Goal: Information Seeking & Learning: Learn about a topic

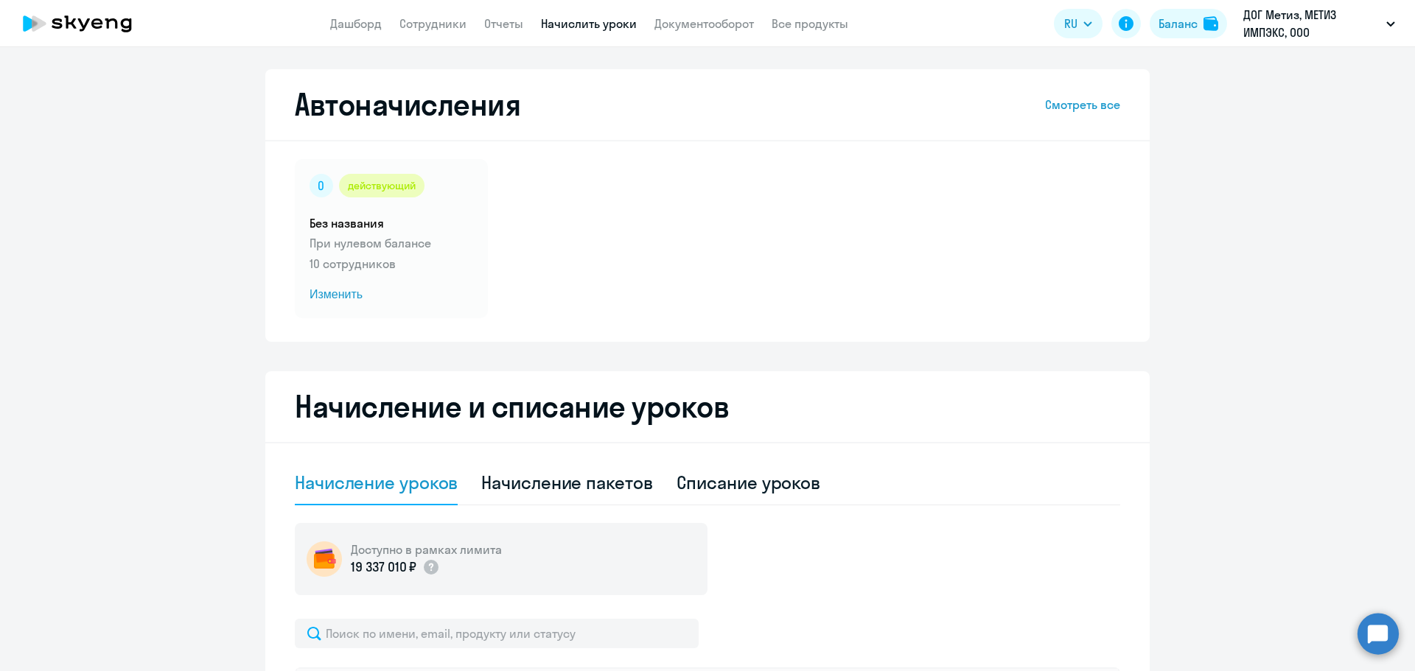
select select "10"
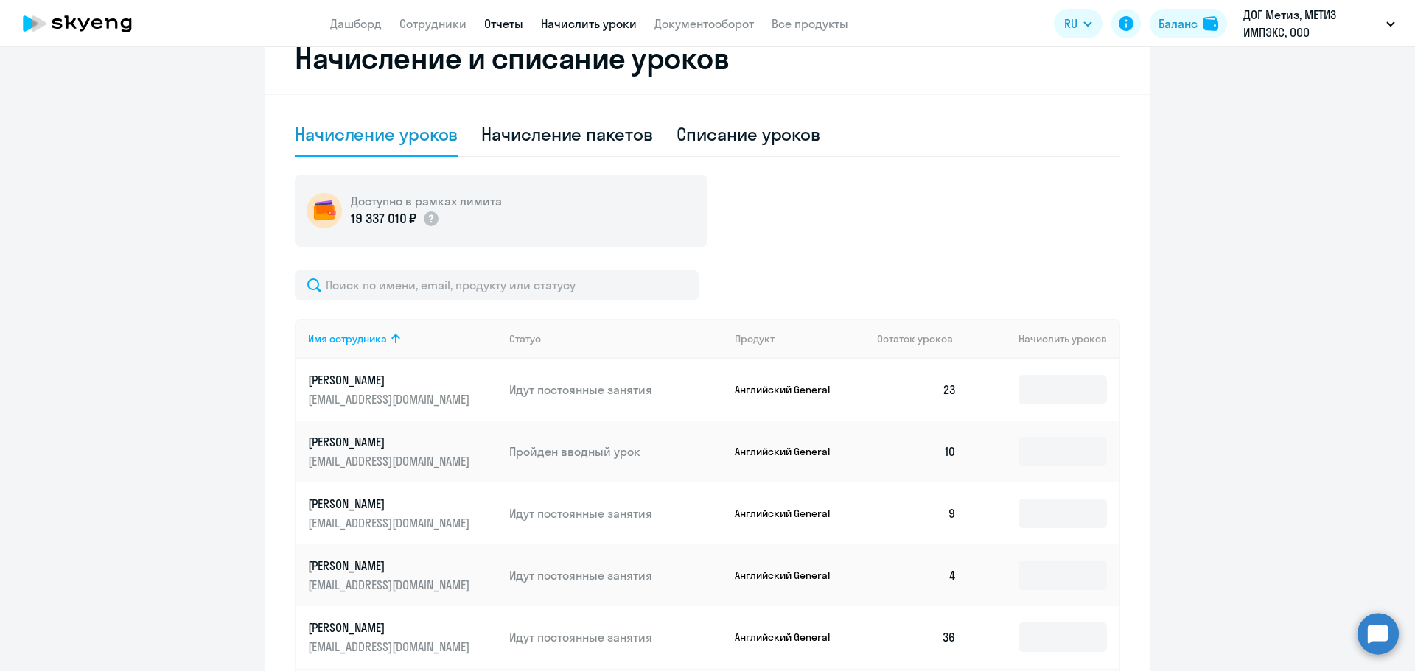
click at [510, 27] on link "Отчеты" at bounding box center [503, 23] width 39 height 15
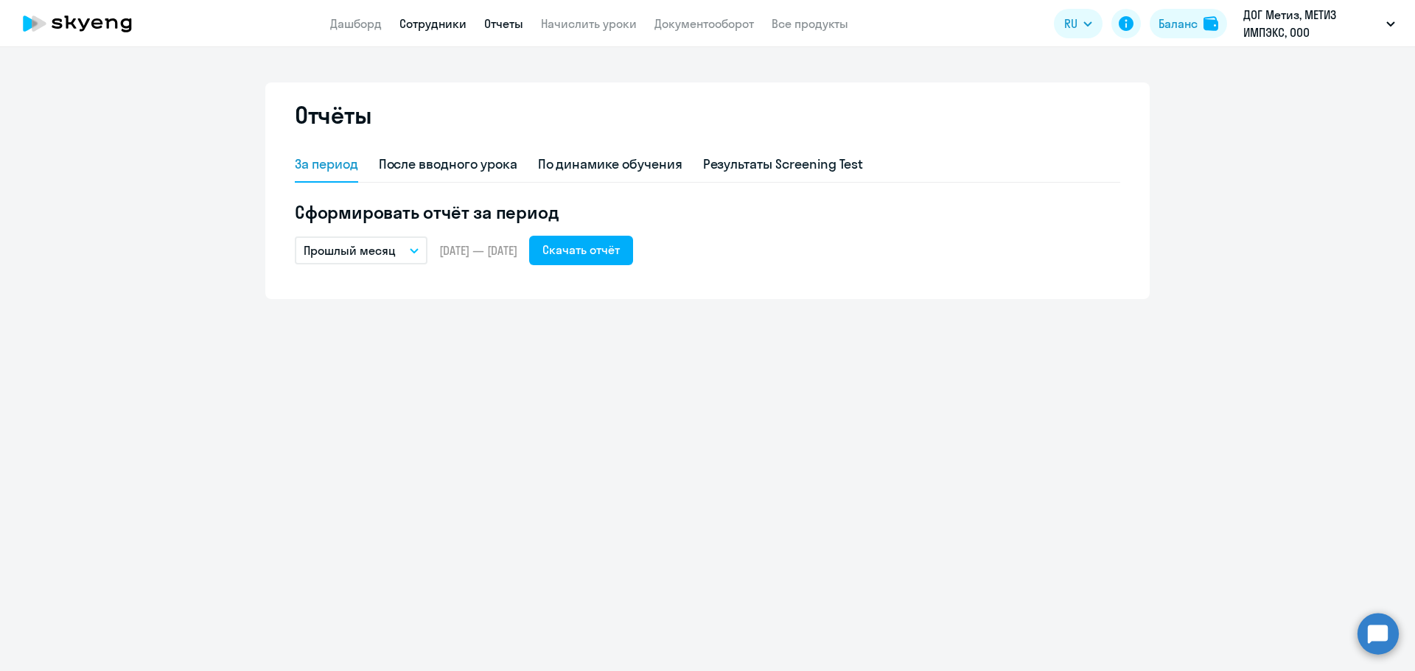
click at [429, 27] on link "Сотрудники" at bounding box center [432, 23] width 67 height 15
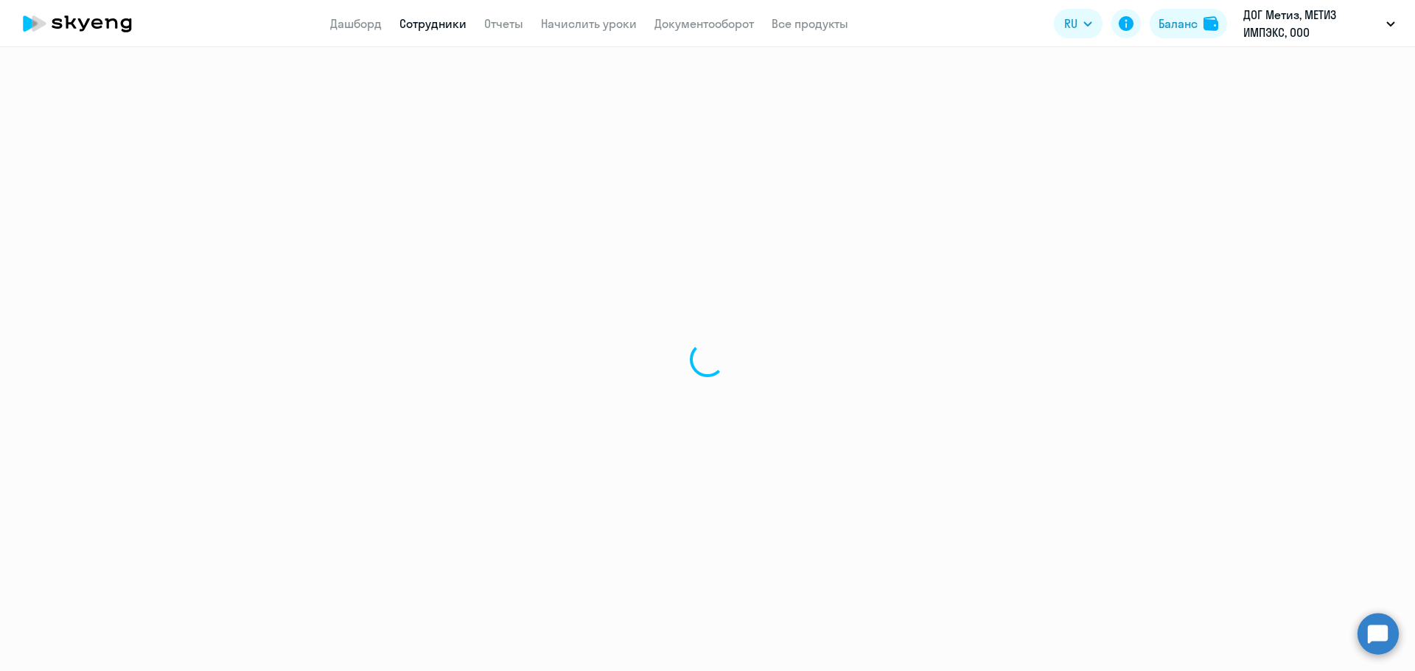
select select "30"
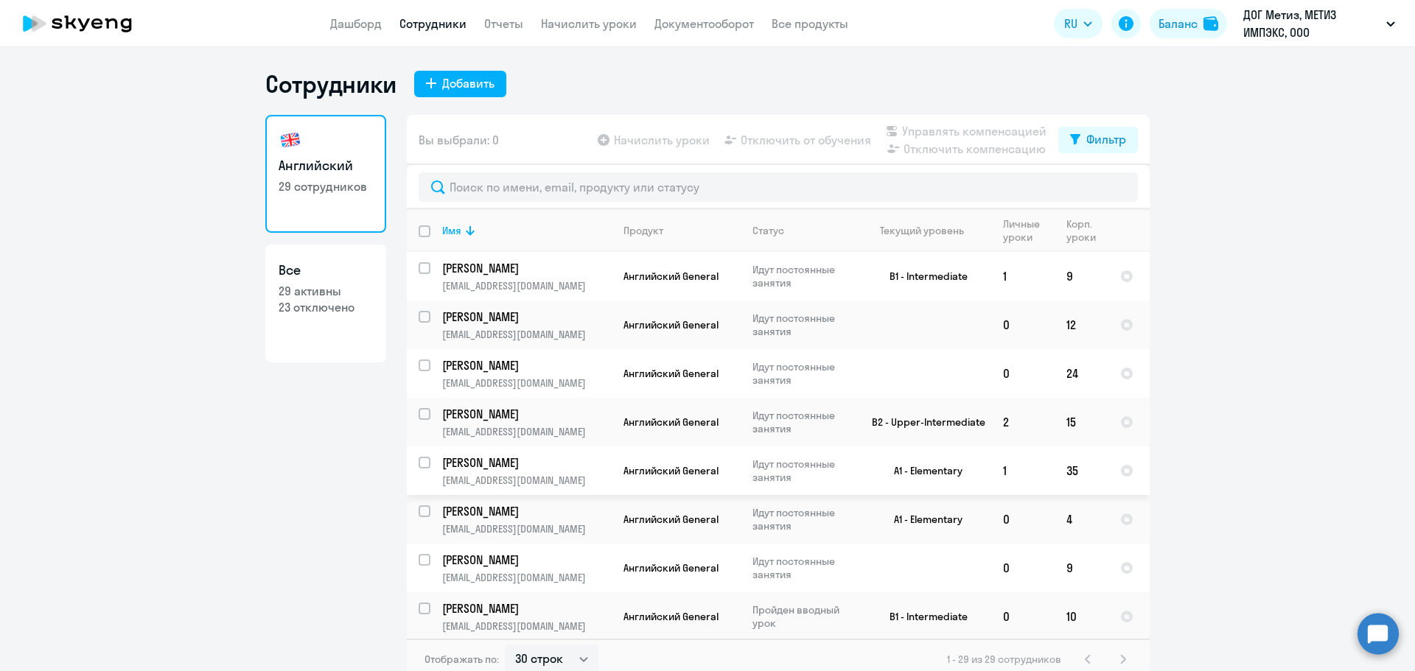
drag, startPoint x: 997, startPoint y: 466, endPoint x: 1252, endPoint y: 565, distance: 273.5
click at [1252, 565] on ng-component "Сотрудники Добавить Английский 29 сотрудников Все 29 активны 23 отключено Вы вы…" at bounding box center [707, 374] width 1415 height 611
click at [343, 28] on link "Дашборд" at bounding box center [356, 23] width 52 height 15
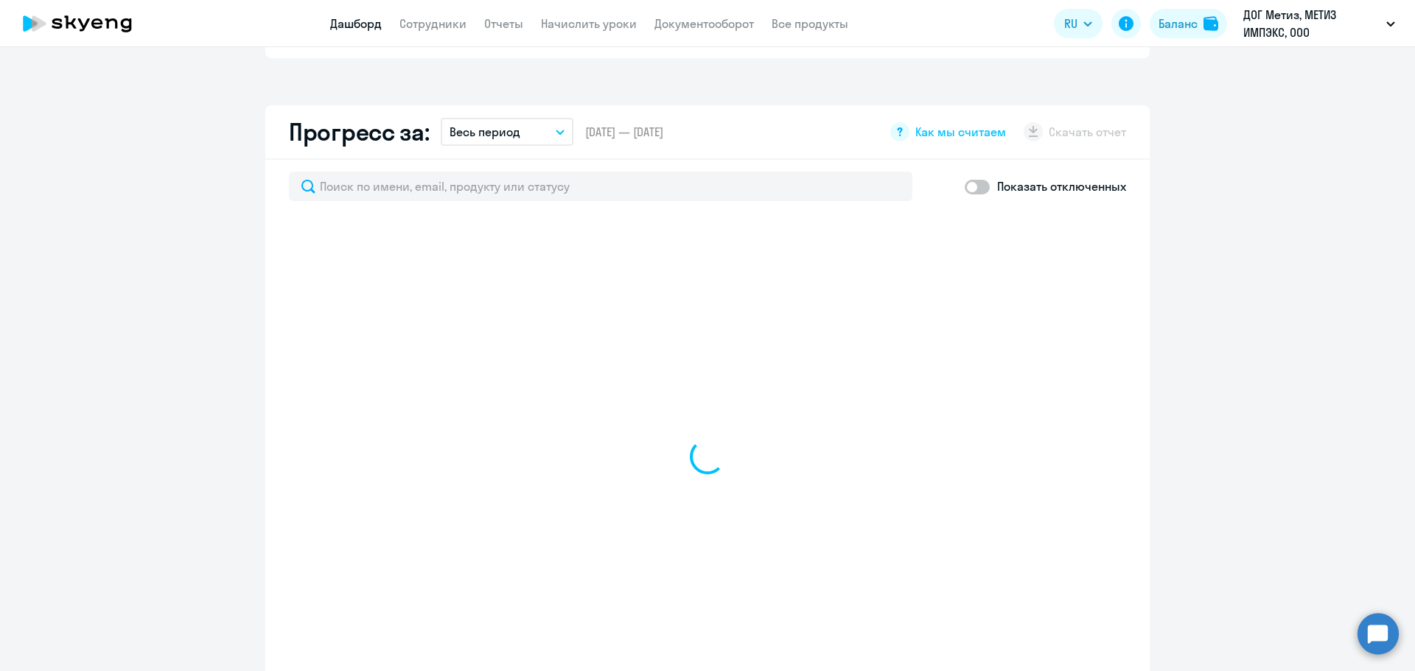
scroll to position [811, 0]
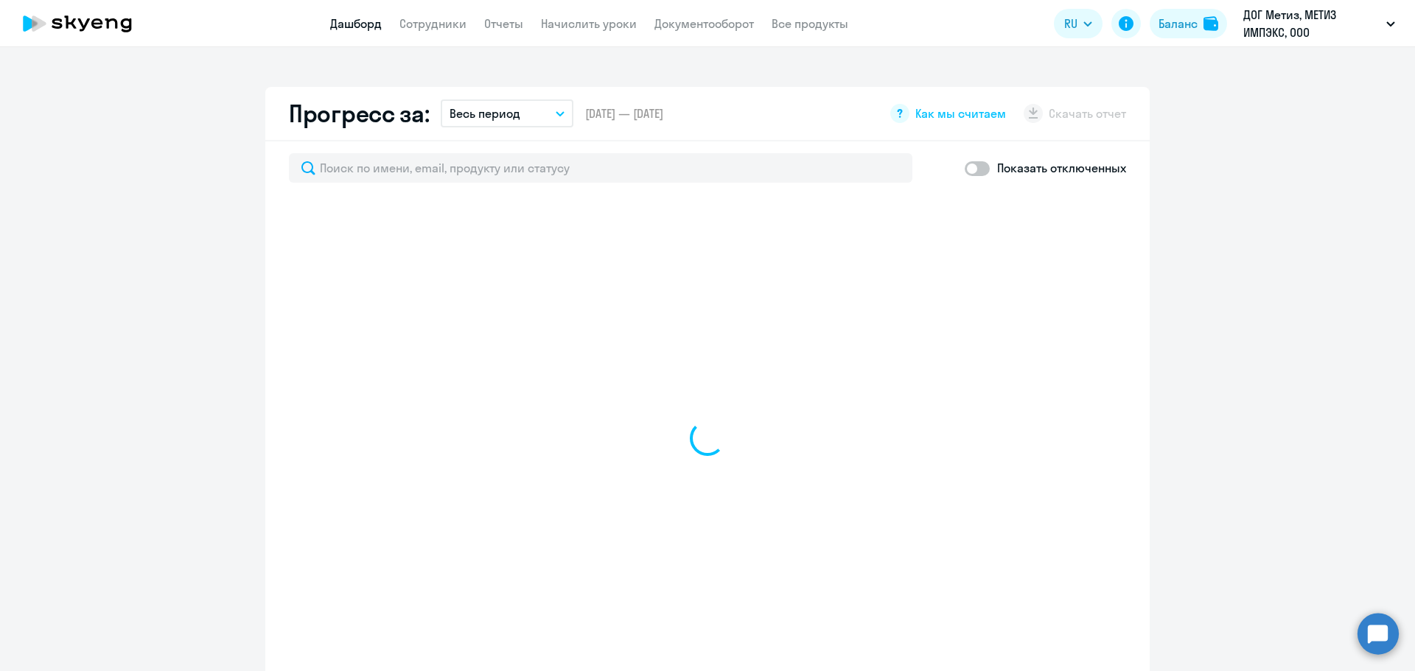
select select "30"
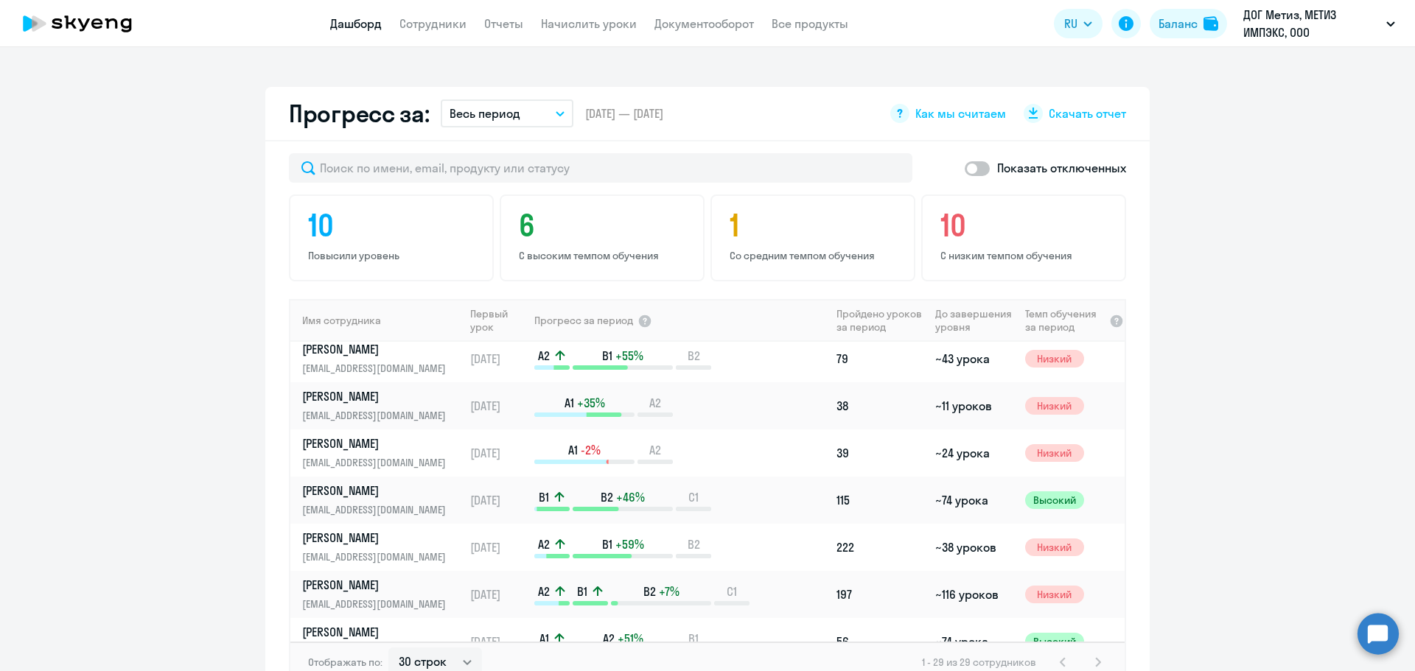
scroll to position [391, 0]
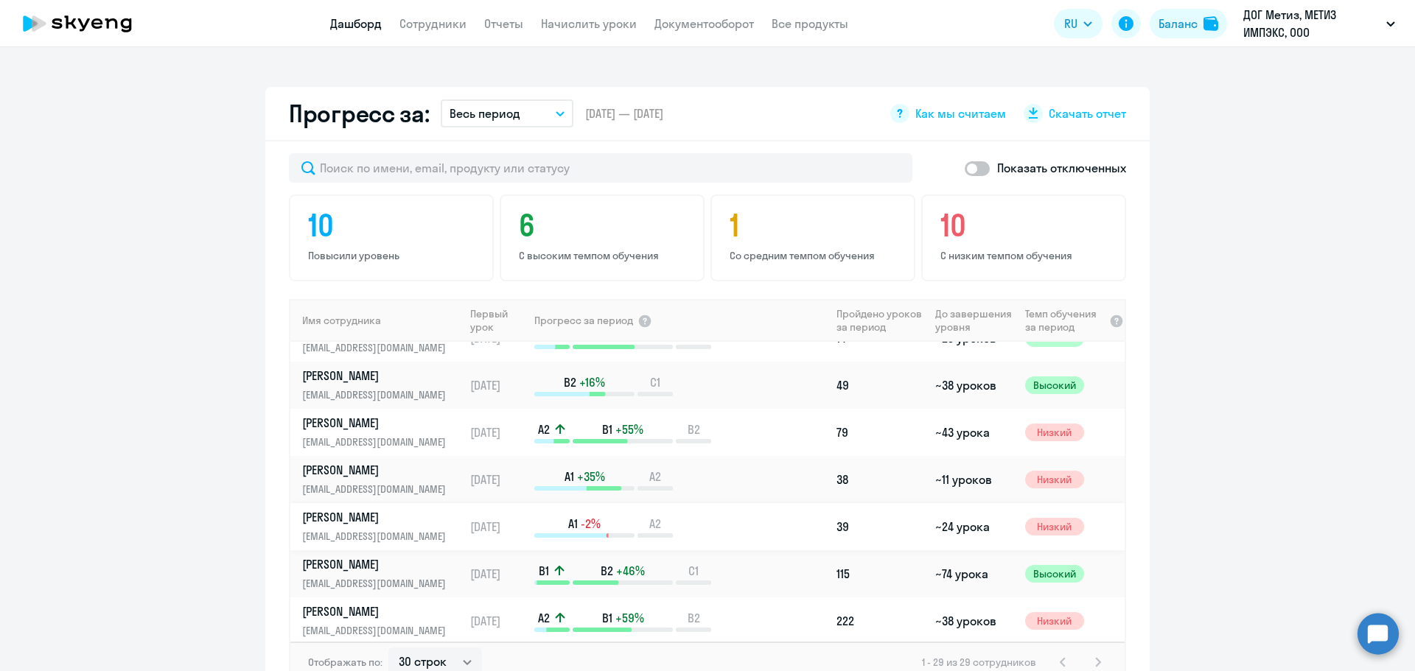
click at [746, 522] on div "A1 -2% A2" at bounding box center [682, 527] width 296 height 22
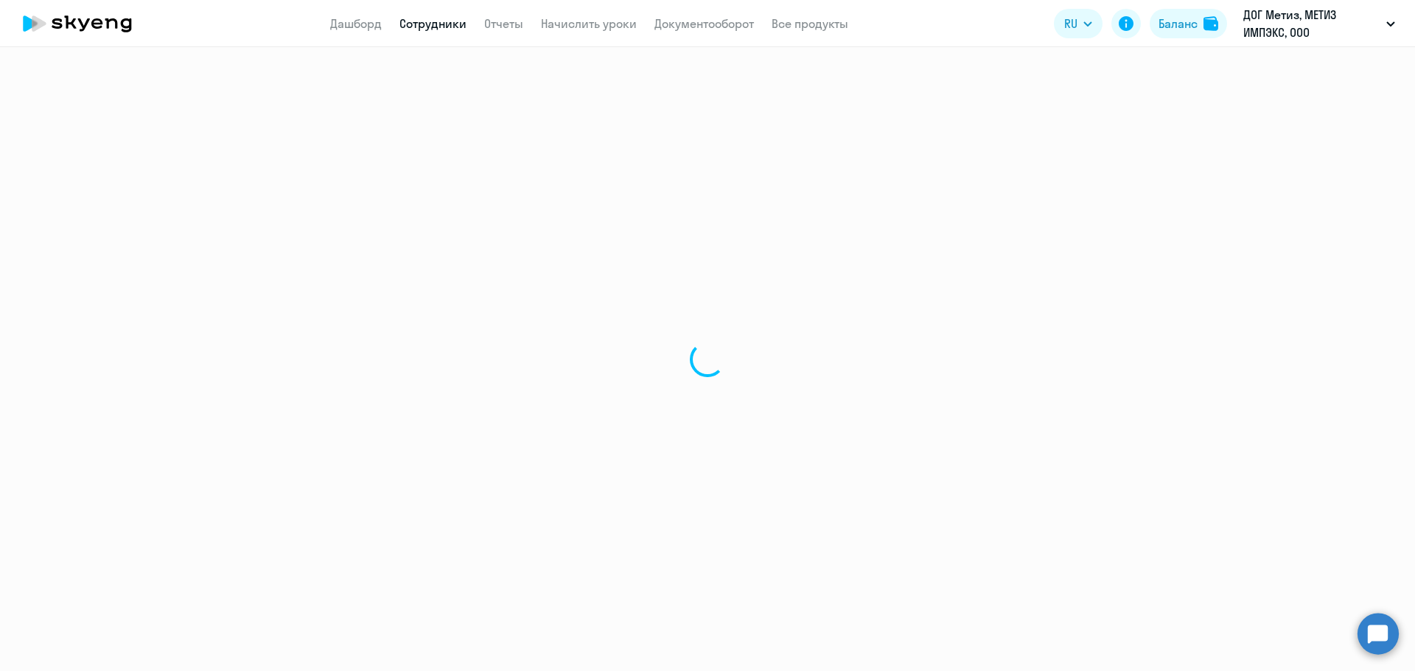
select select "english"
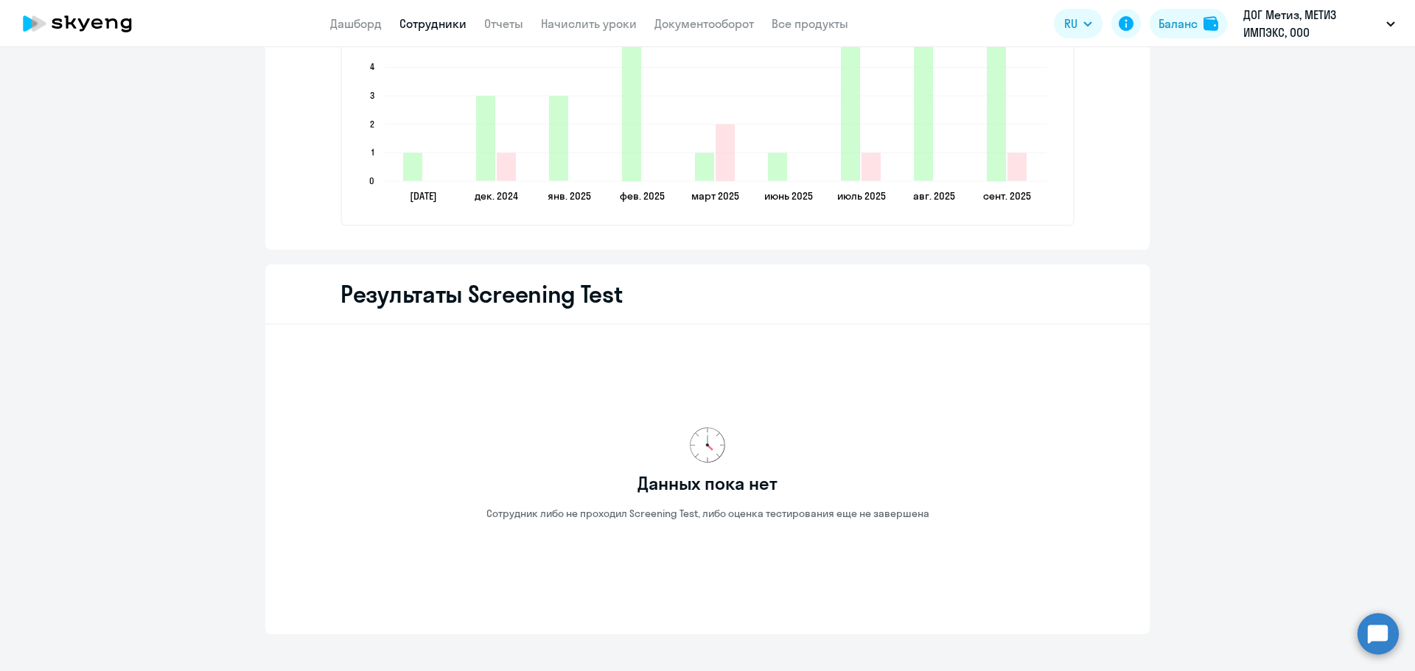
scroll to position [2224, 0]
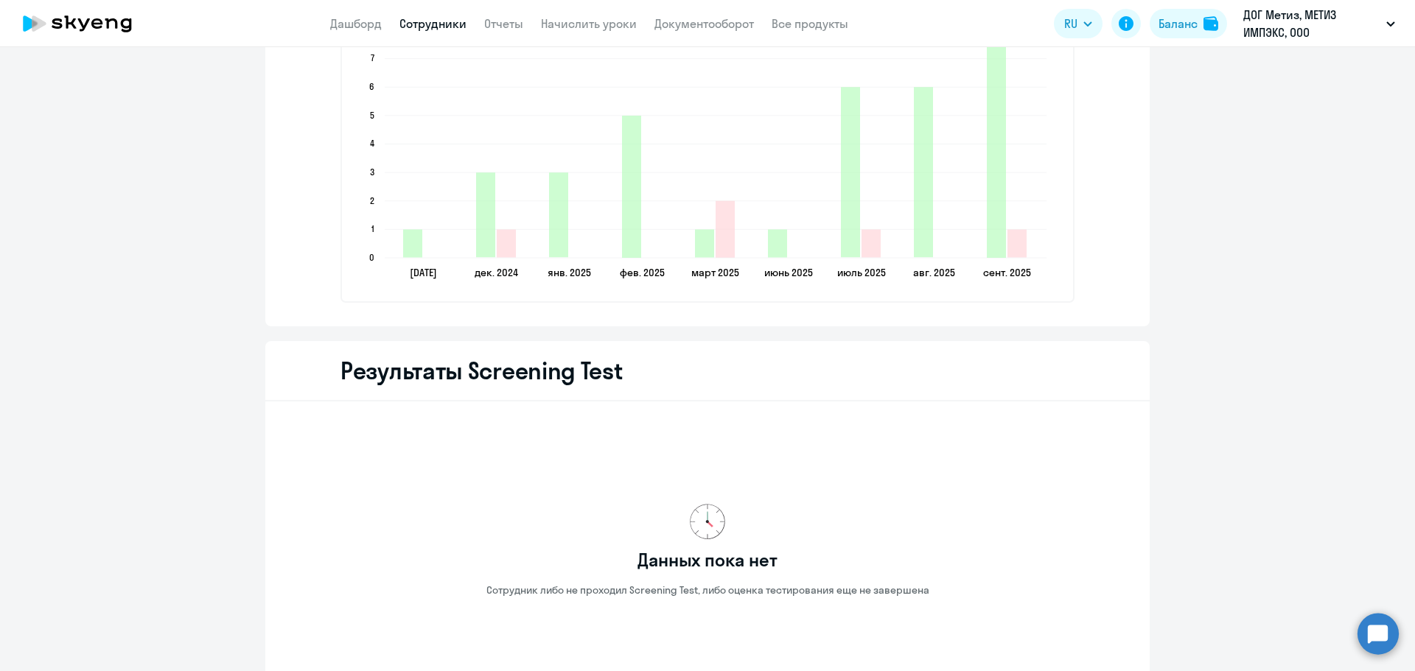
drag, startPoint x: 442, startPoint y: 307, endPoint x: 109, endPoint y: 425, distance: 353.4
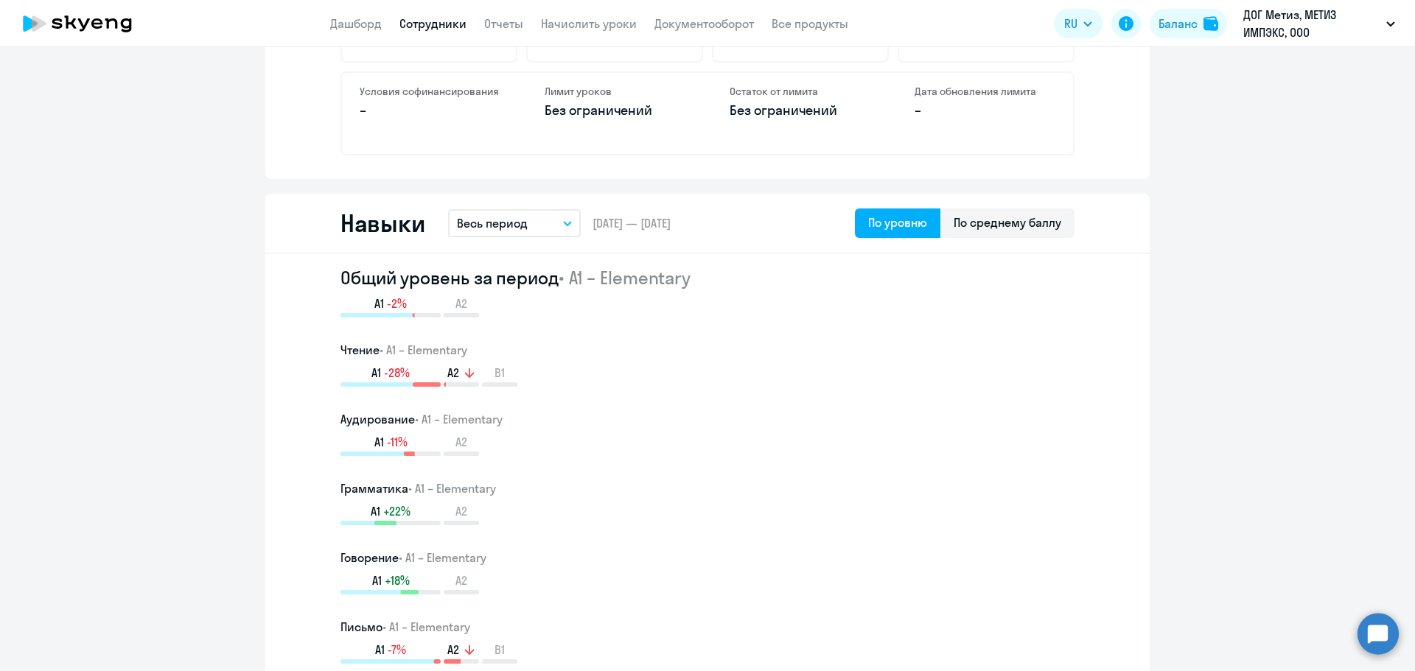
scroll to position [160, 0]
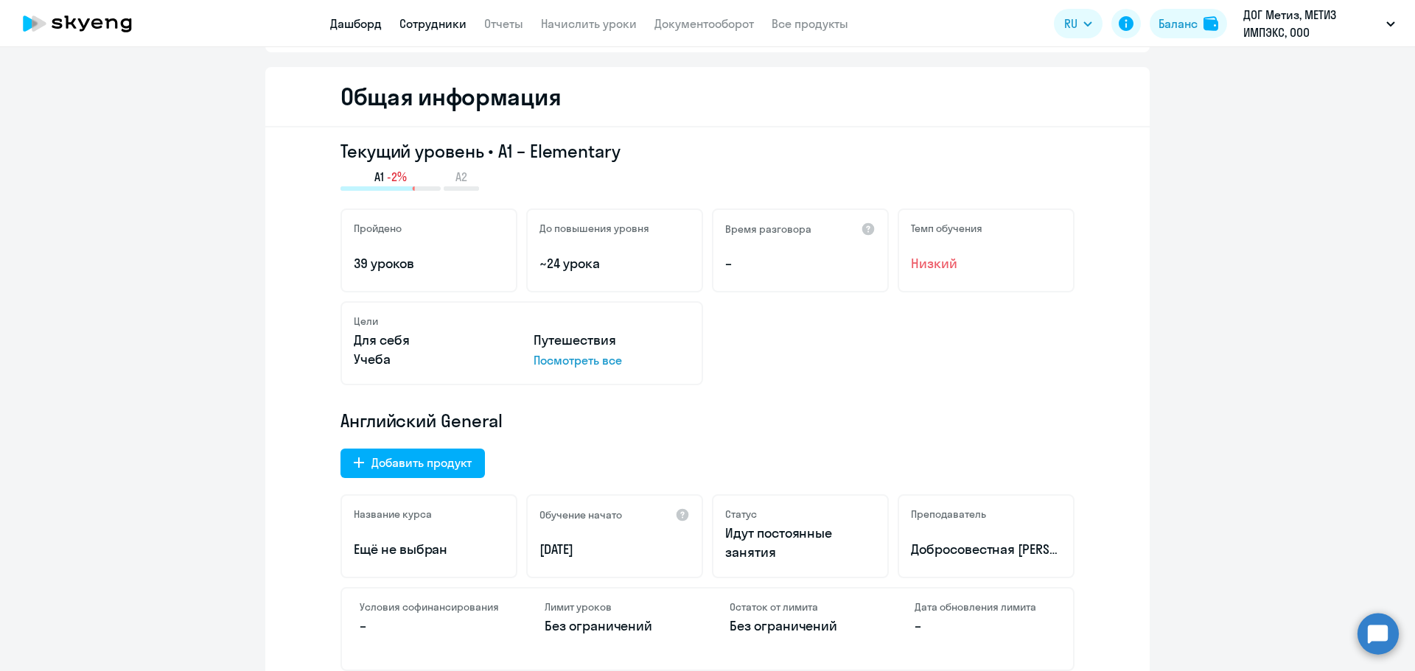
click at [361, 18] on link "Дашборд" at bounding box center [356, 23] width 52 height 15
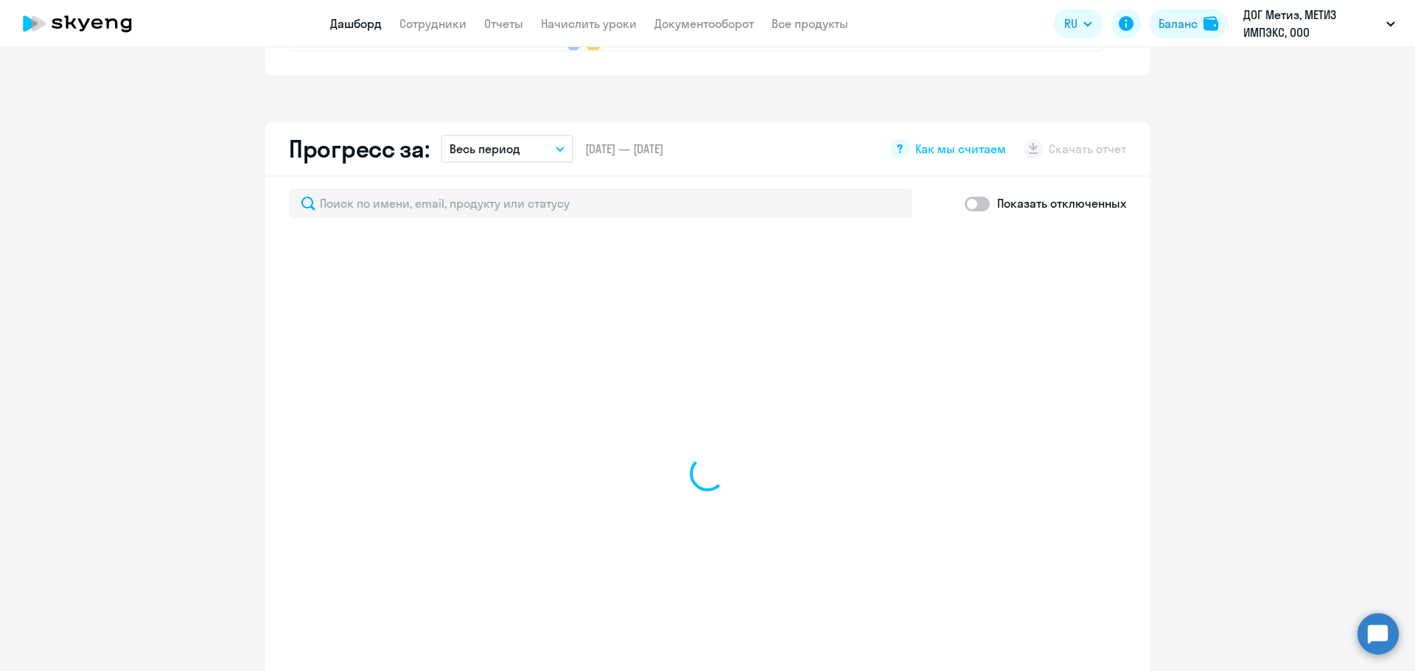
scroll to position [779, 0]
click at [548, 154] on button "Весь период" at bounding box center [507, 145] width 133 height 28
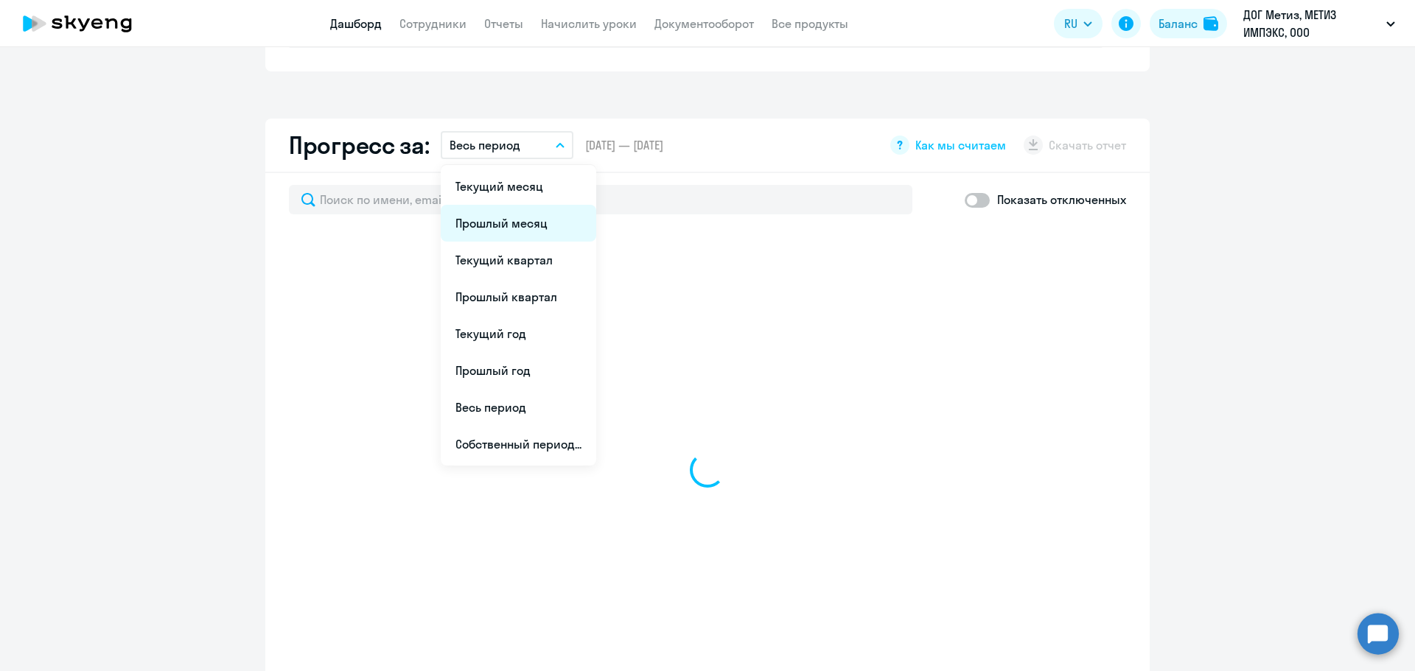
click at [552, 218] on li "Прошлый месяц" at bounding box center [519, 223] width 156 height 37
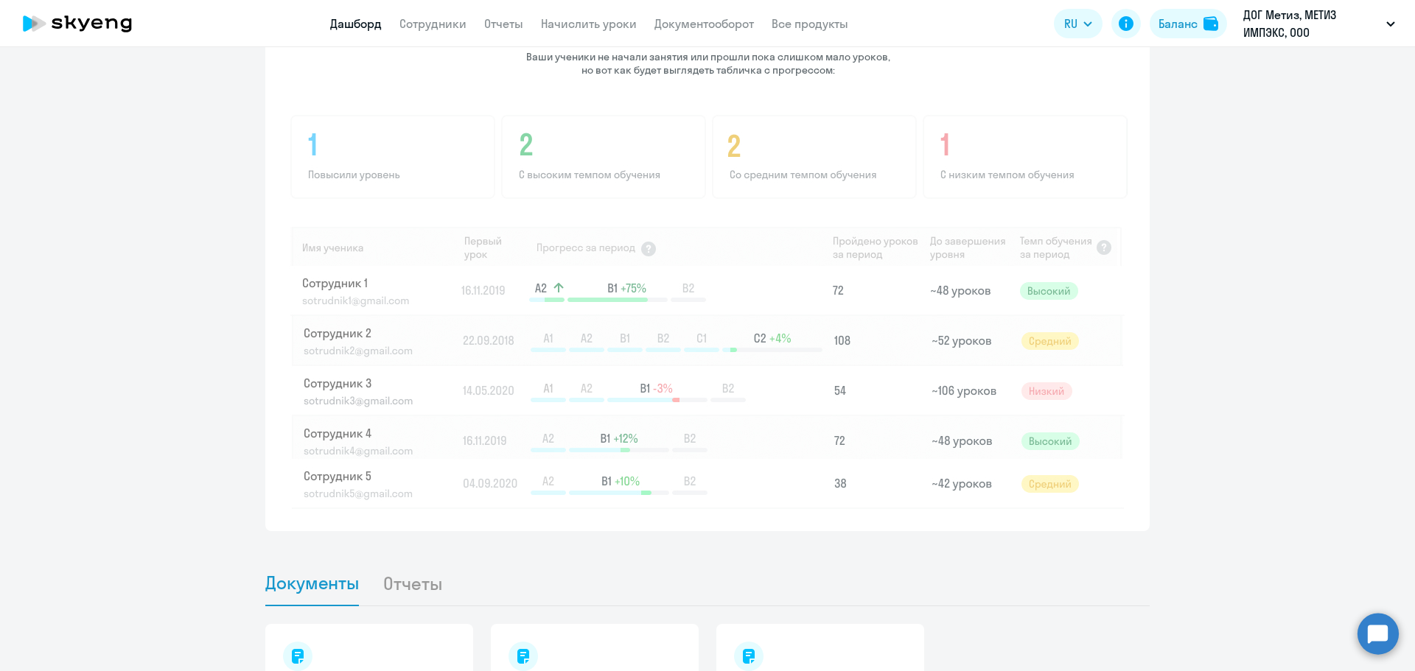
scroll to position [1074, 0]
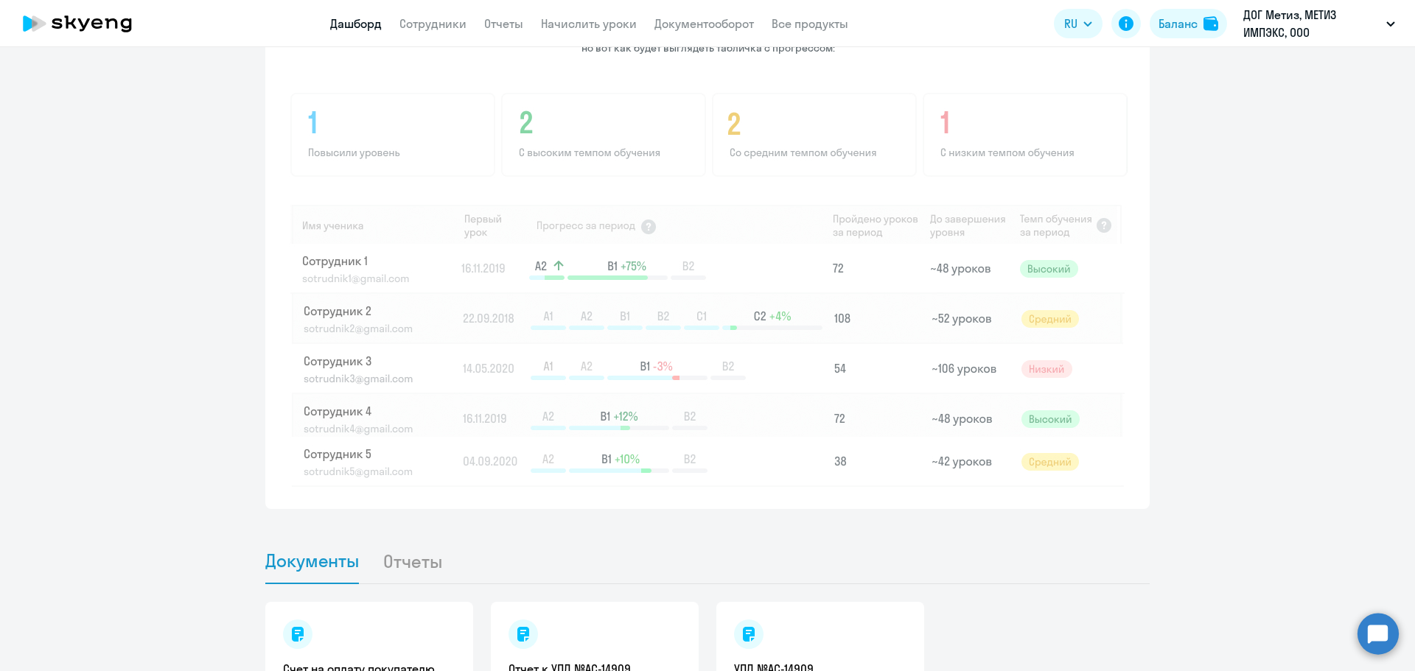
click at [1159, 480] on app-progress-dashboard "Прогресс за: Прошлый месяц Текущий месяц Прошлый месяц Текущий квартал [GEOGRAP…" at bounding box center [707, 166] width 1415 height 685
click at [753, 452] on img at bounding box center [708, 288] width 839 height 397
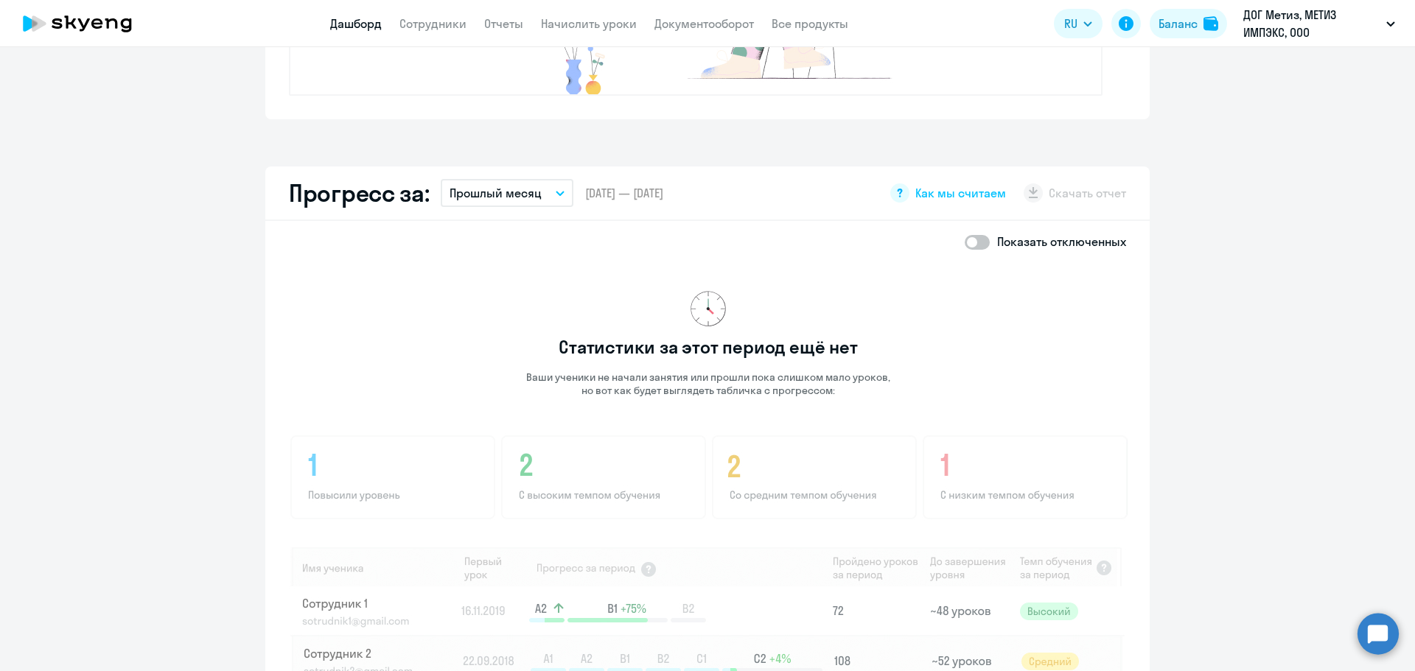
scroll to position [705, 0]
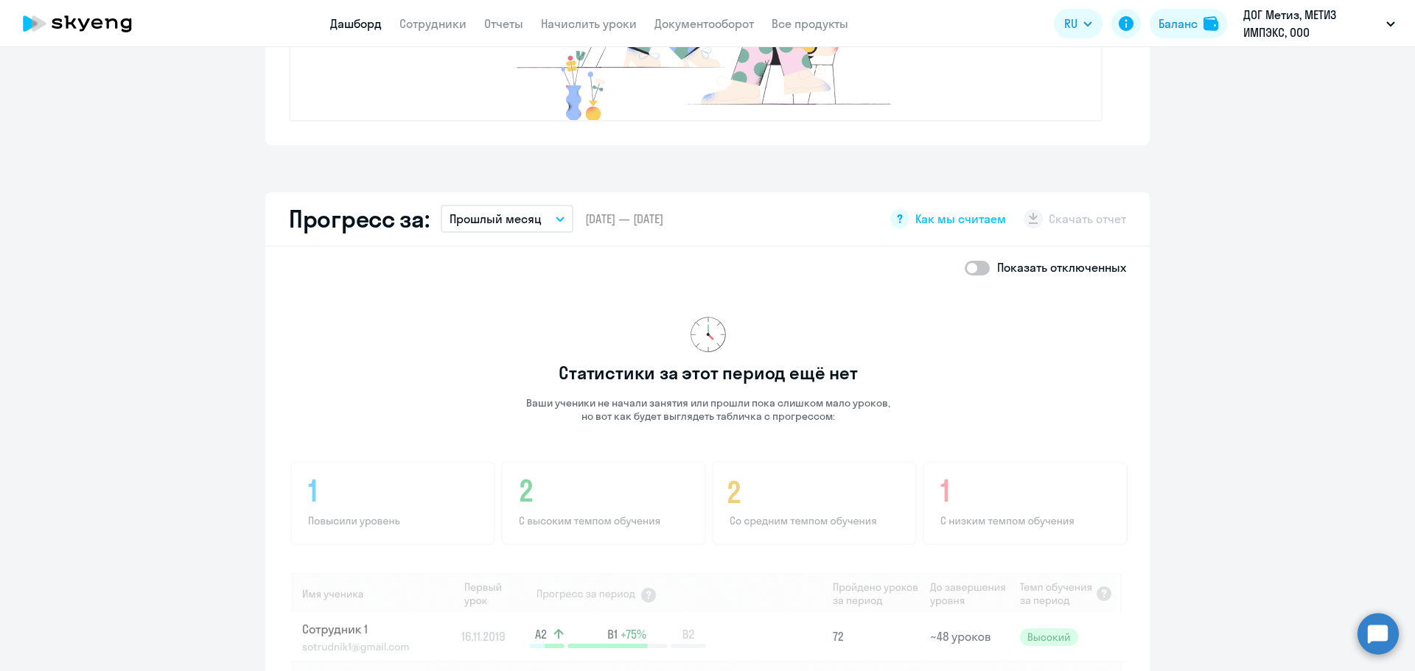
click at [531, 223] on p "Прошлый месяц" at bounding box center [496, 219] width 92 height 18
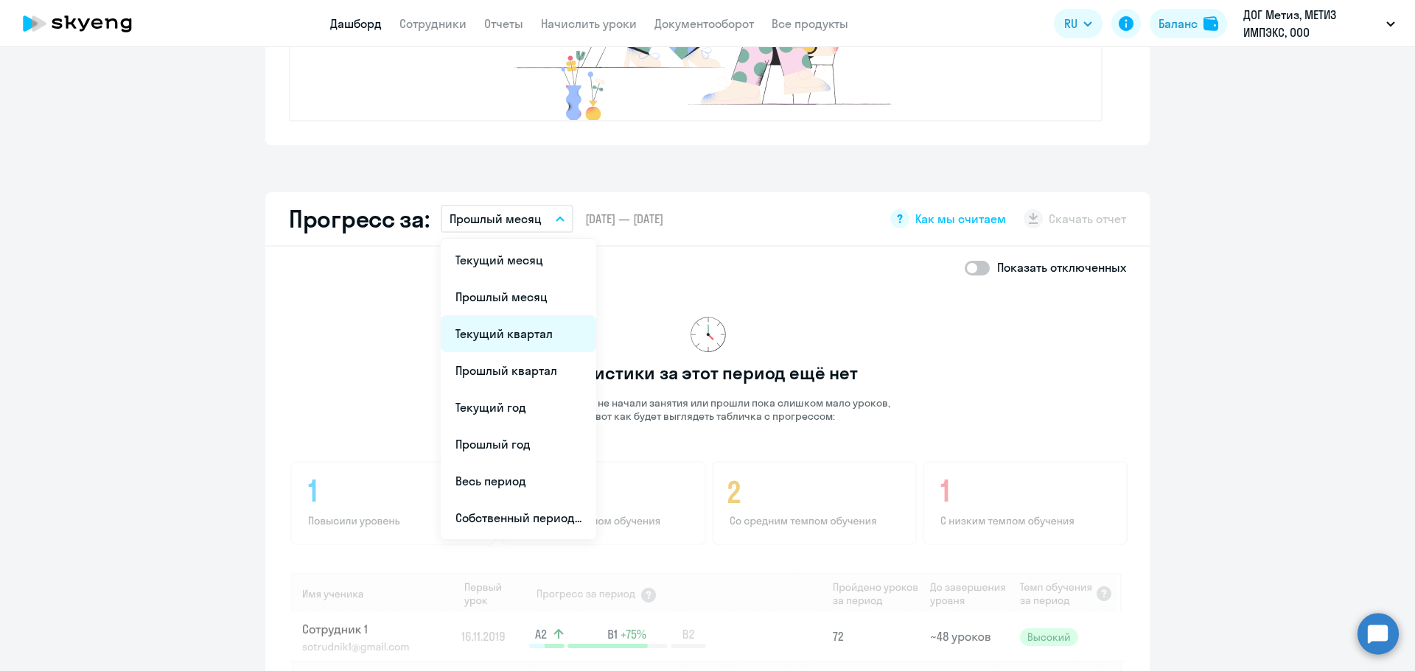
click at [545, 322] on li "Текущий квартал" at bounding box center [519, 333] width 156 height 37
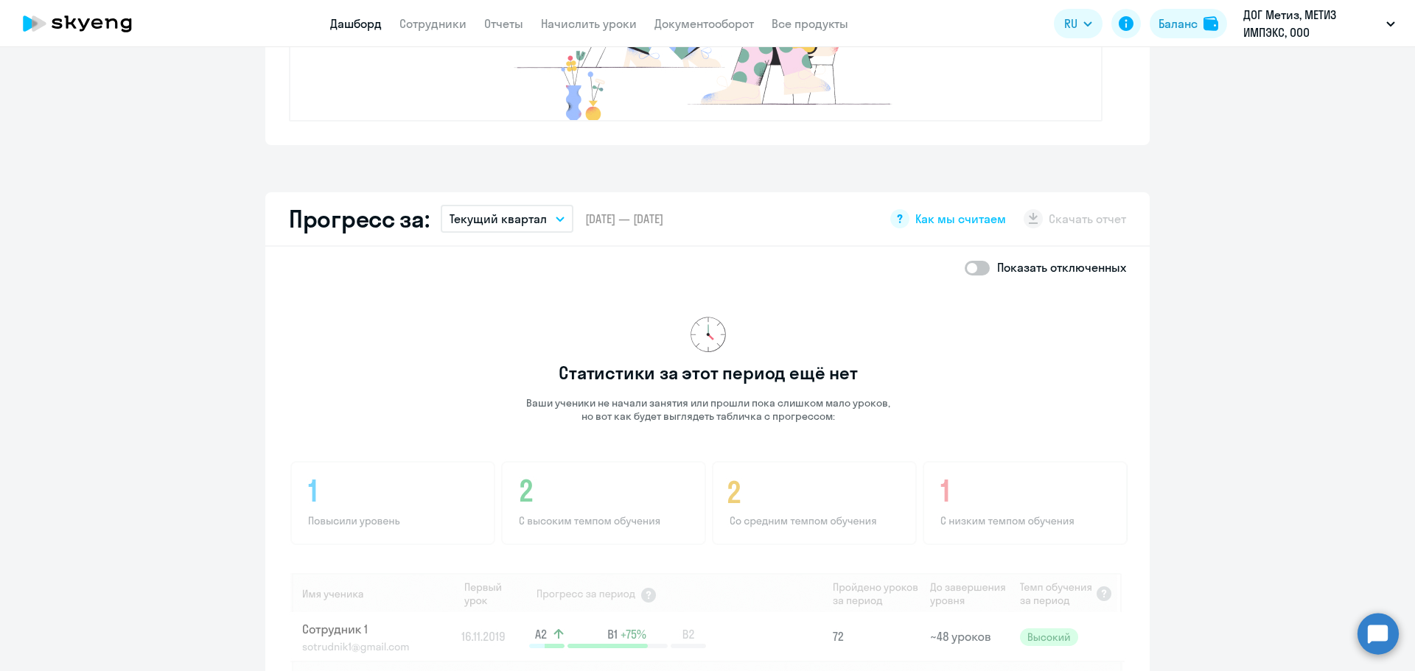
click at [515, 203] on div "Прогресс за: Текущий квартал Текущий месяц Прошлый месяц Текущий квартал [GEOGR…" at bounding box center [707, 219] width 884 height 55
click at [518, 206] on button "Текущий квартал" at bounding box center [507, 219] width 133 height 28
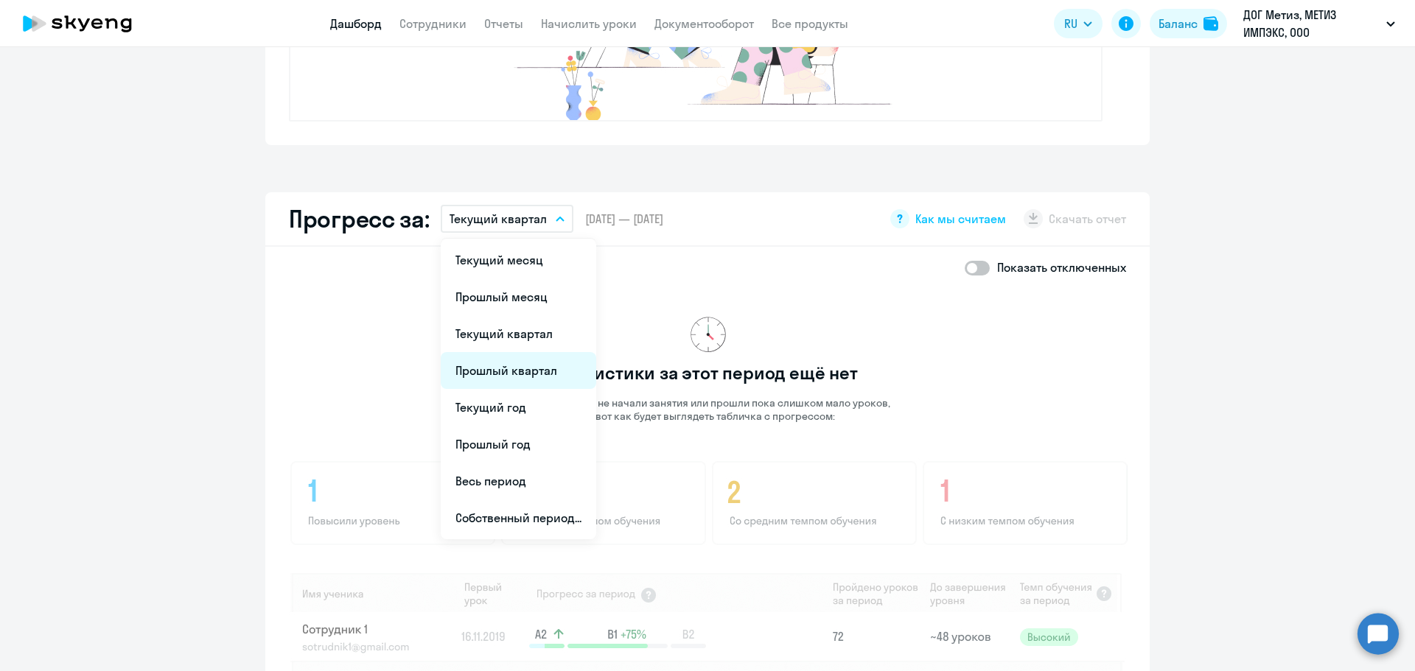
click at [568, 354] on li "Прошлый квартал" at bounding box center [519, 370] width 156 height 37
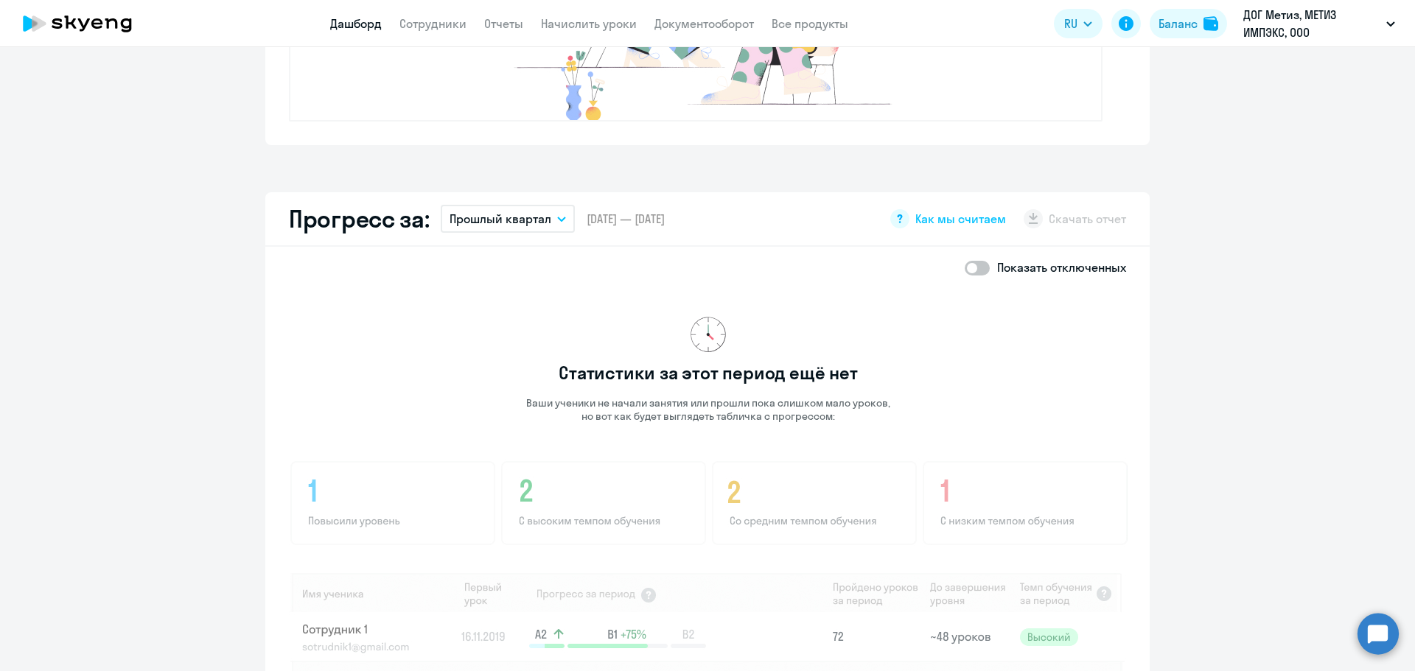
click at [974, 268] on span at bounding box center [977, 268] width 25 height 15
click at [965, 268] on input "checkbox" at bounding box center [964, 268] width 1 height 1
click at [975, 270] on span at bounding box center [977, 268] width 25 height 15
click at [965, 268] on input "checkbox" at bounding box center [964, 268] width 1 height 1
checkbox input "false"
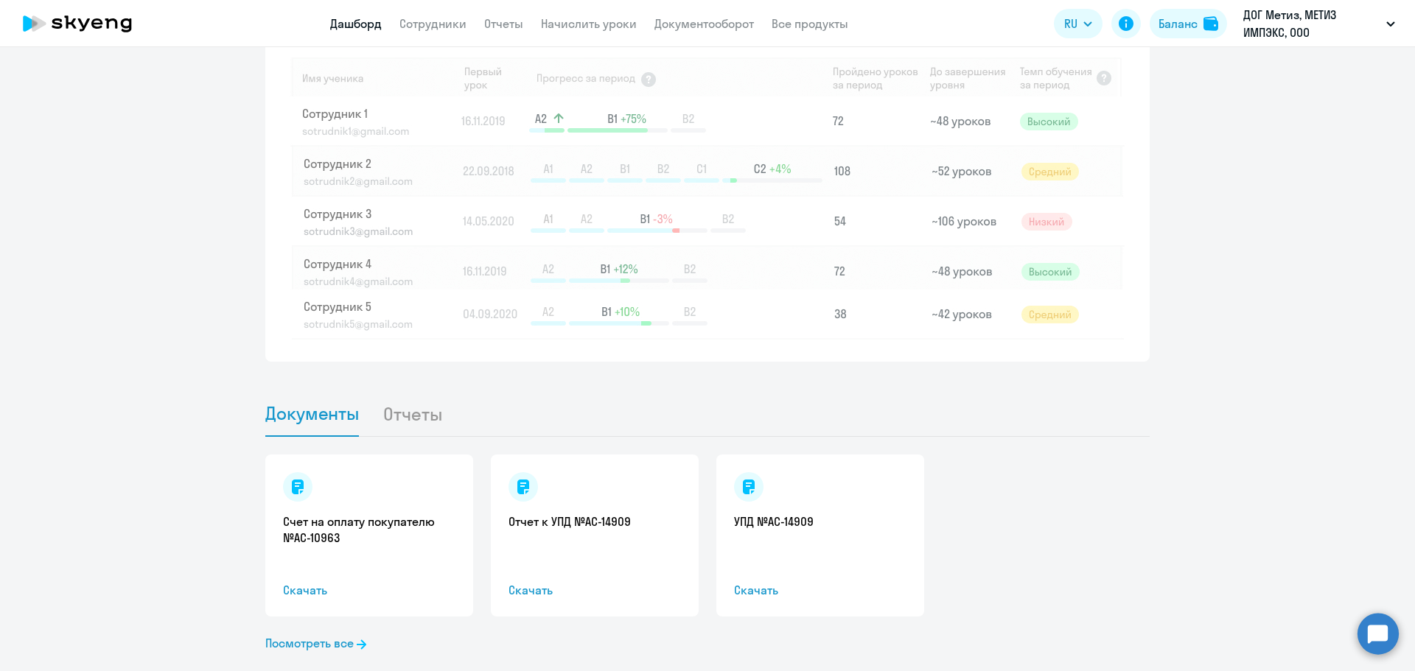
scroll to position [1074, 0]
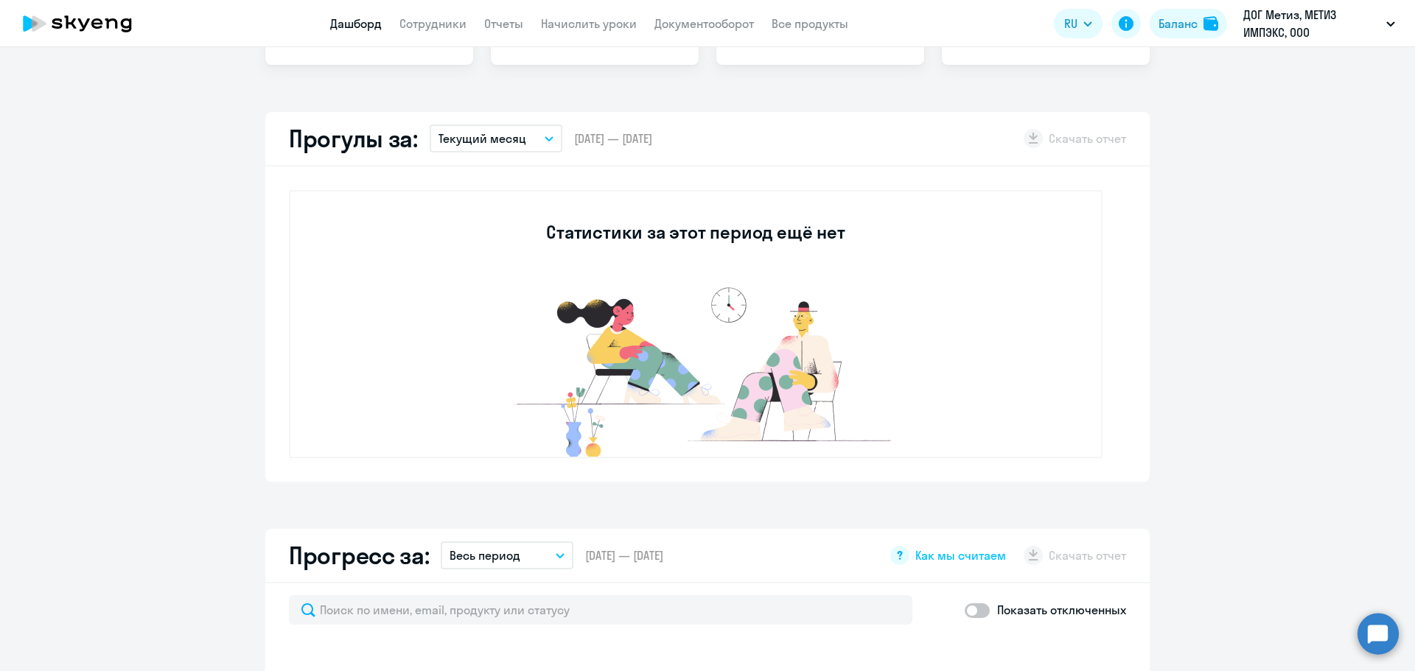
scroll to position [663, 0]
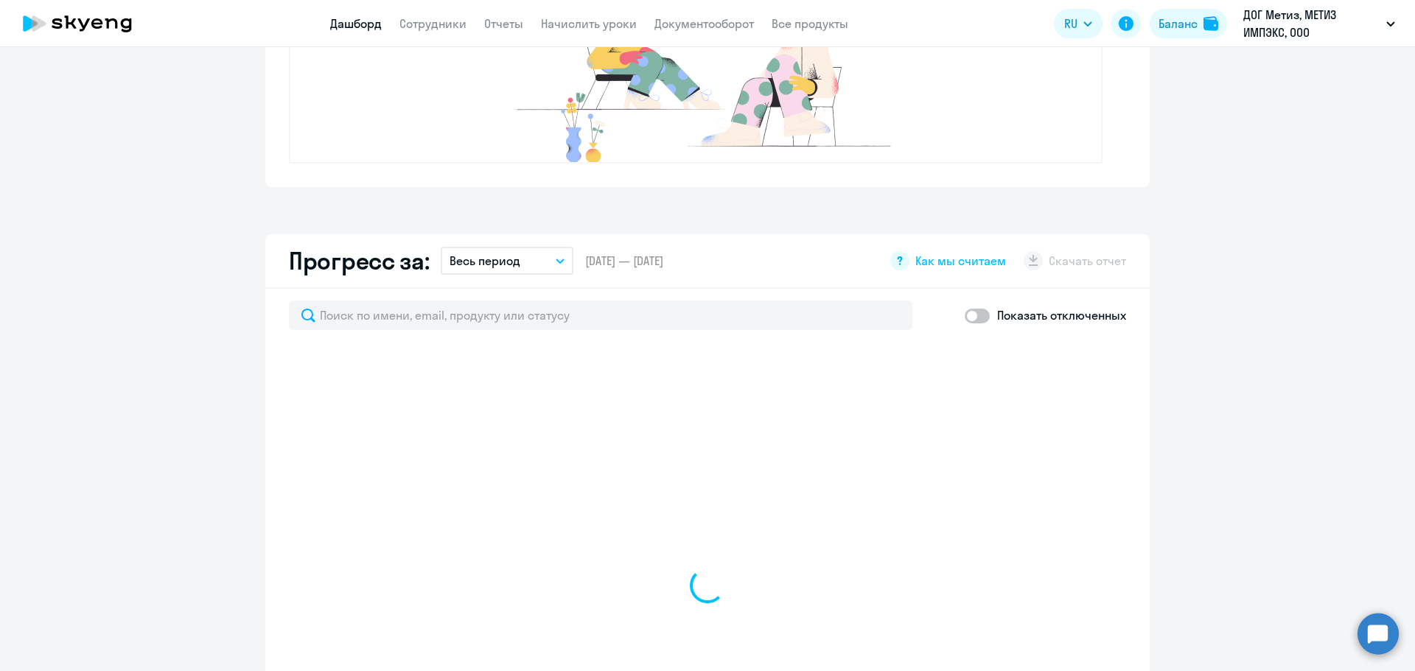
click at [503, 259] on p "Весь период" at bounding box center [485, 261] width 71 height 18
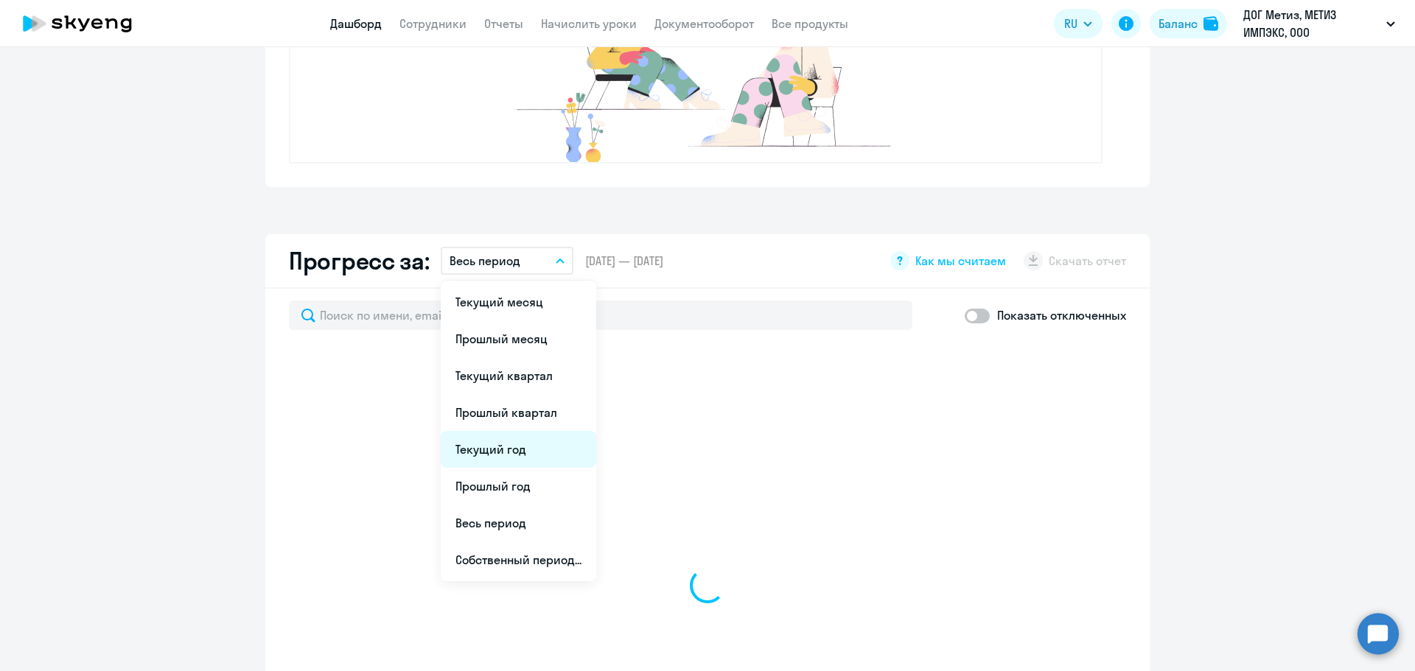
click at [564, 460] on li "Текущий год" at bounding box center [519, 449] width 156 height 37
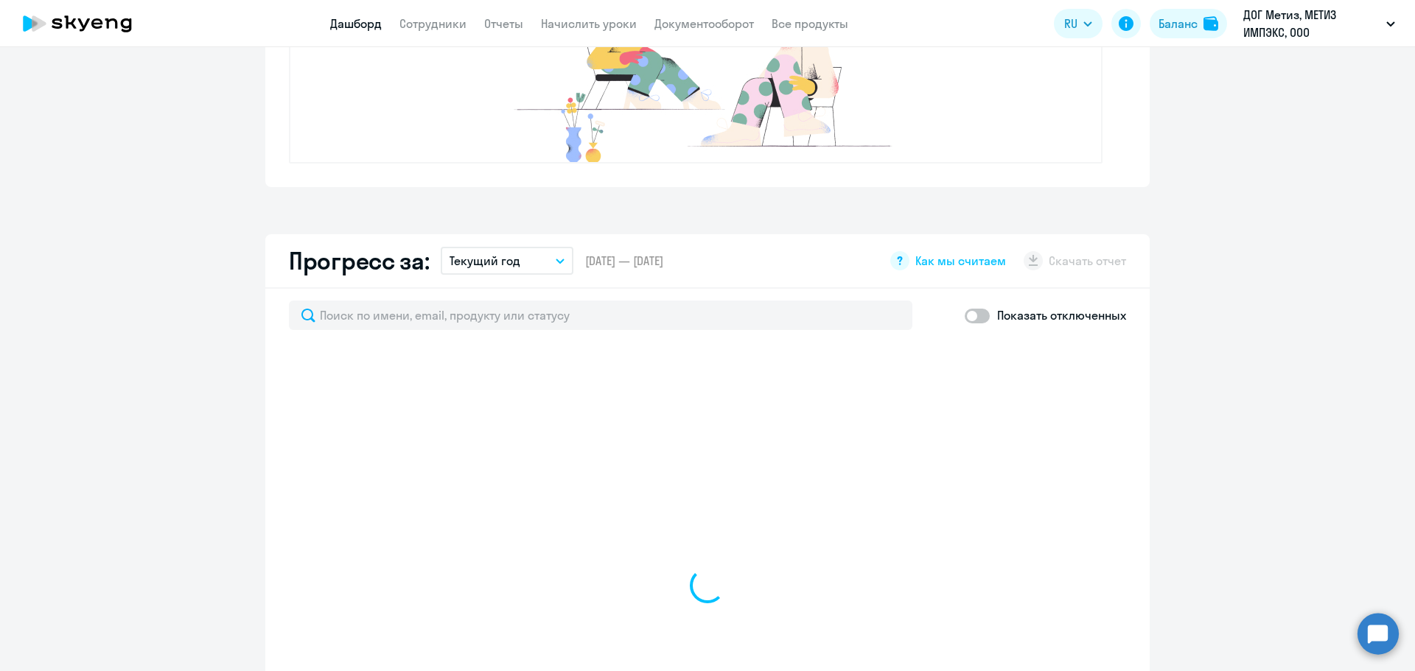
select select "30"
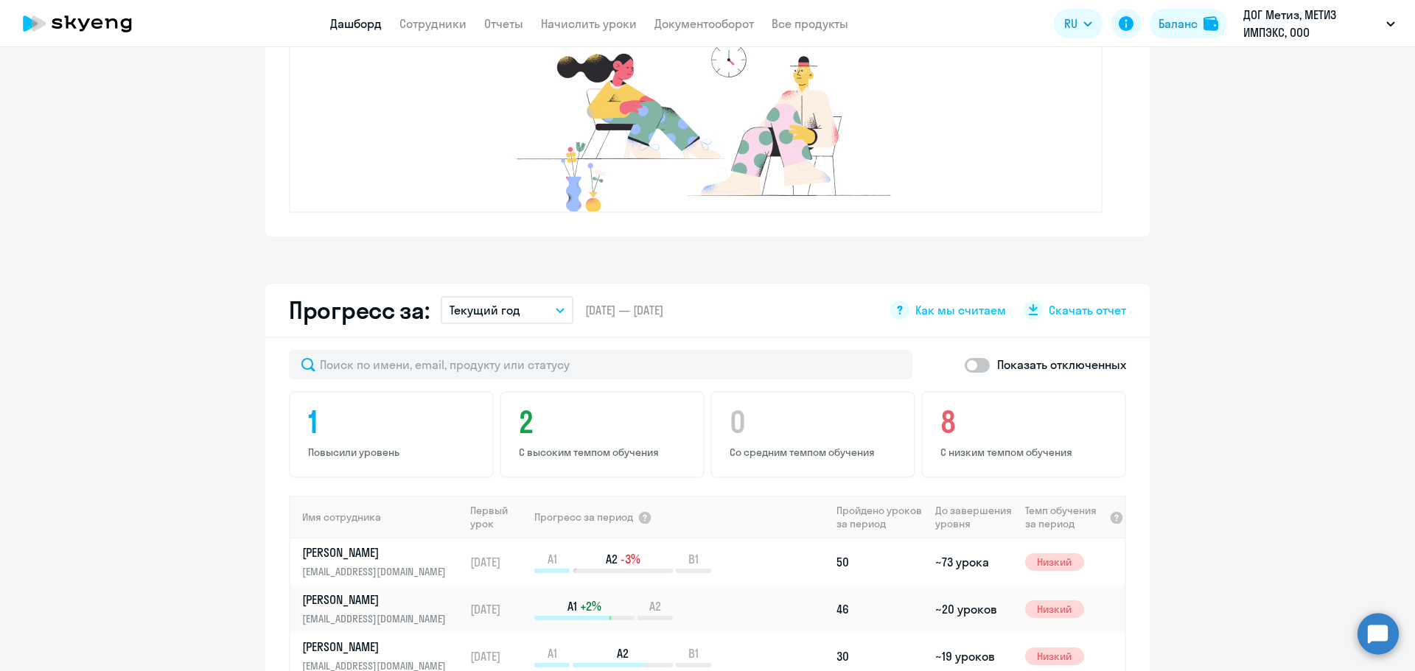
scroll to position [590, 0]
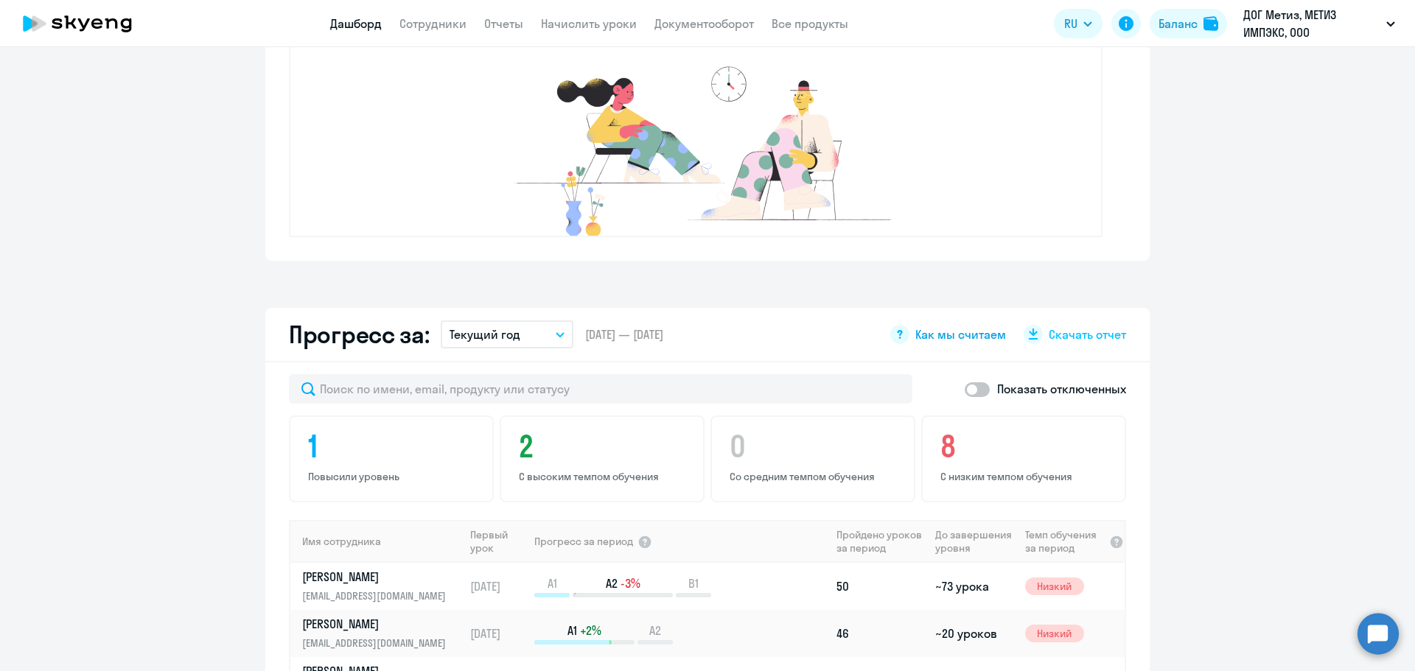
click at [936, 341] on span "Как мы считаем" at bounding box center [960, 335] width 91 height 16
click at [87, 21] on icon at bounding box center [84, 24] width 12 height 13
